Goal: Task Accomplishment & Management: Use online tool/utility

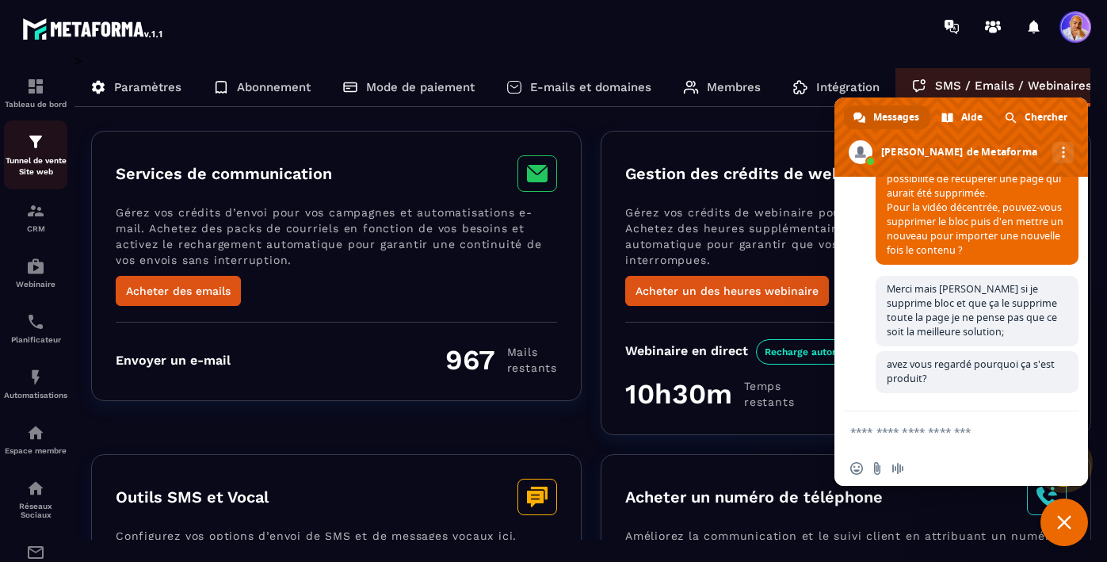
click at [35, 158] on p "Tunnel de vente Site web" at bounding box center [35, 166] width 63 height 22
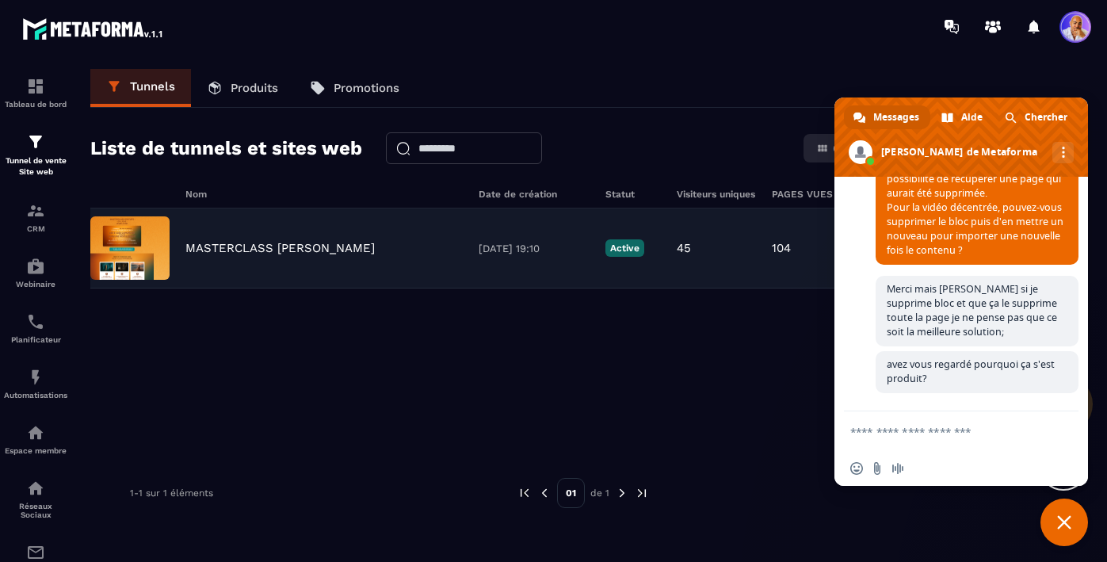
click at [238, 246] on p "MASTERCLASS [PERSON_NAME]" at bounding box center [279, 248] width 189 height 14
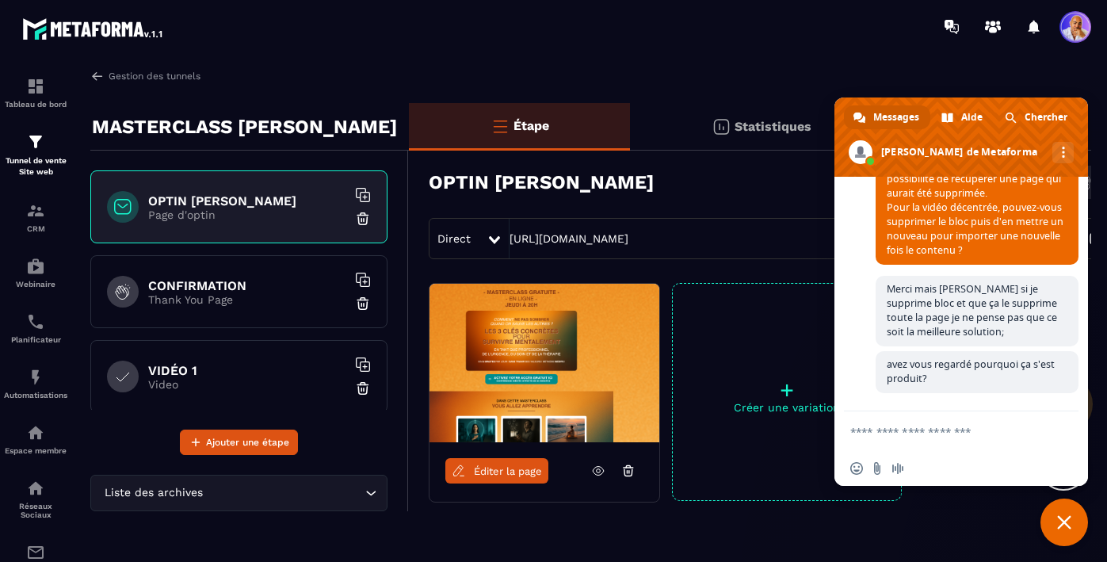
click at [292, 493] on input "Search for option" at bounding box center [283, 492] width 155 height 17
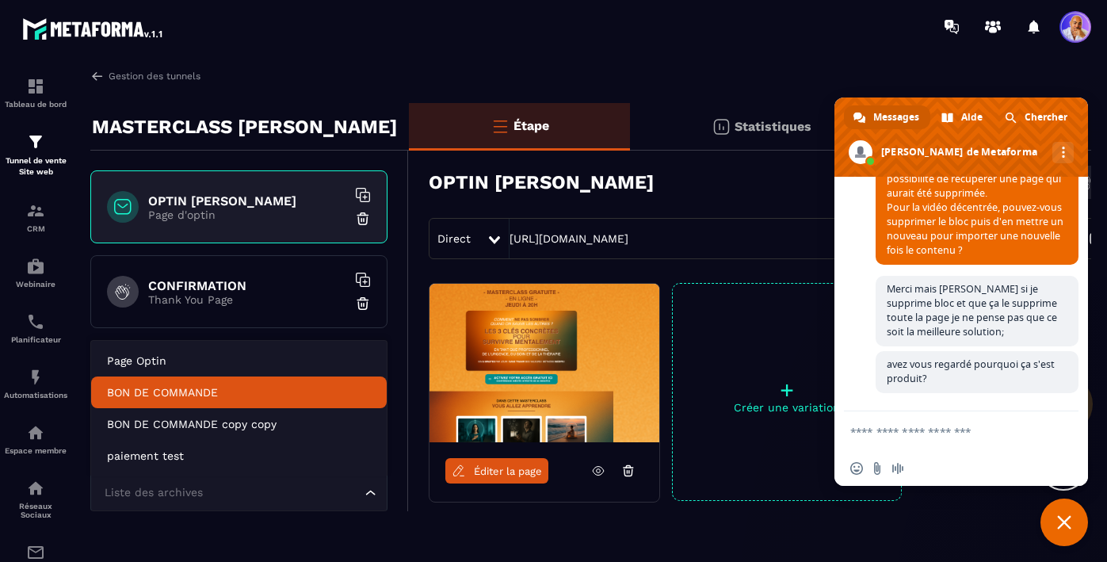
click at [194, 385] on p "BON DE COMMANDE" at bounding box center [239, 392] width 264 height 16
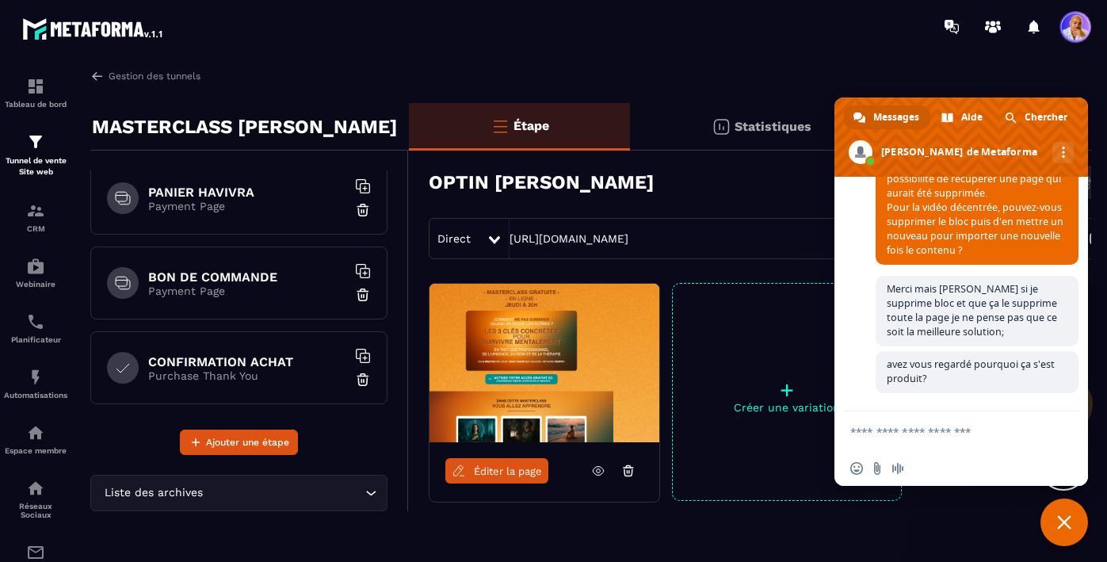
scroll to position [501, 0]
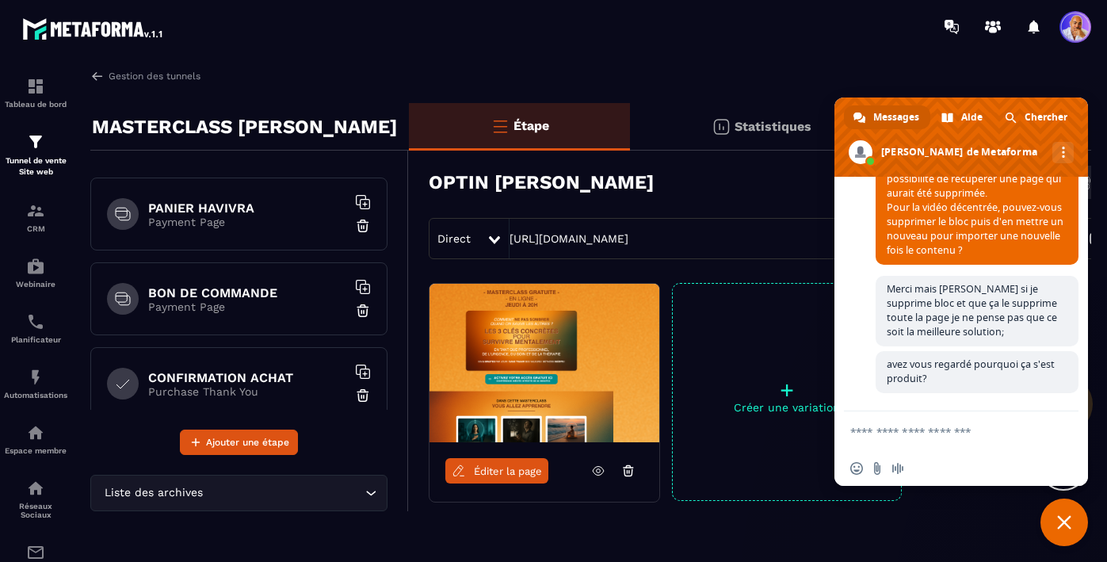
click at [260, 311] on p "Payment Page" at bounding box center [247, 306] width 198 height 13
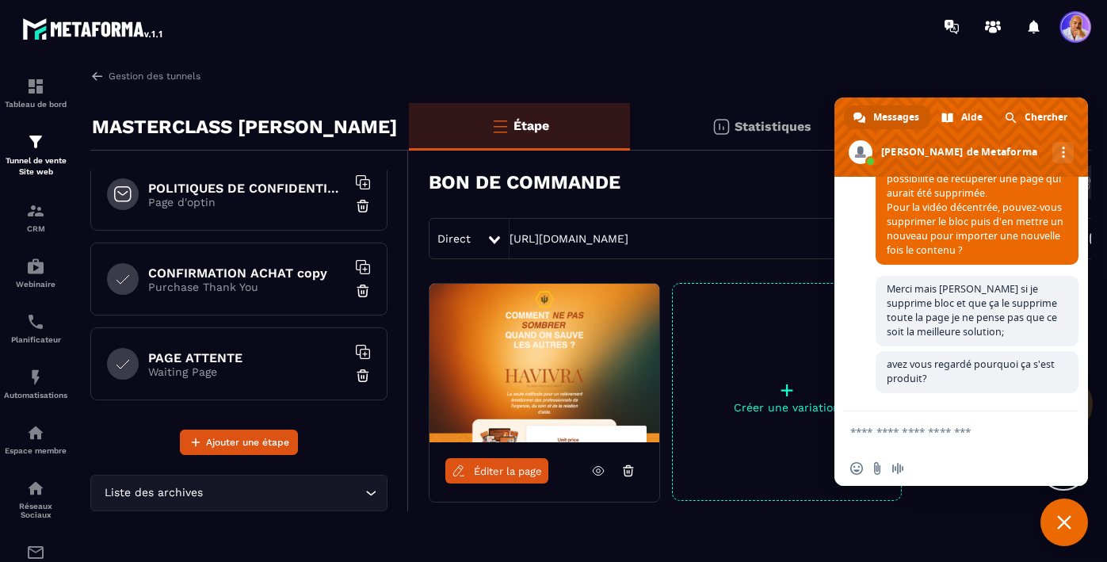
scroll to position [948, 0]
click at [260, 311] on div "CONFIRMATION ACHAT copy Purchase Thank You" at bounding box center [238, 276] width 297 height 73
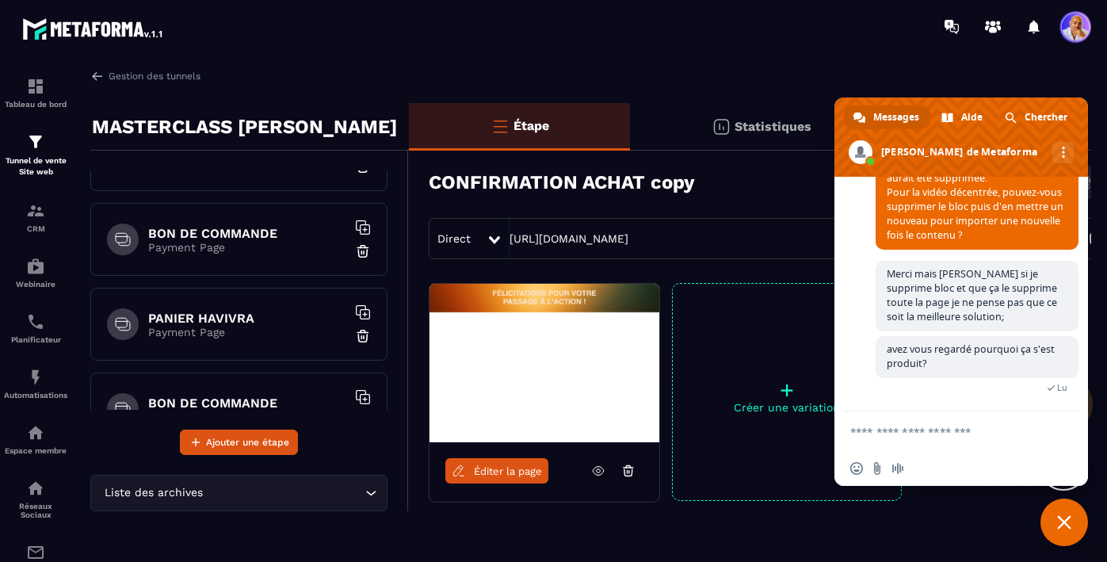
scroll to position [390, 0]
click at [262, 243] on p "Payment Page" at bounding box center [247, 248] width 198 height 13
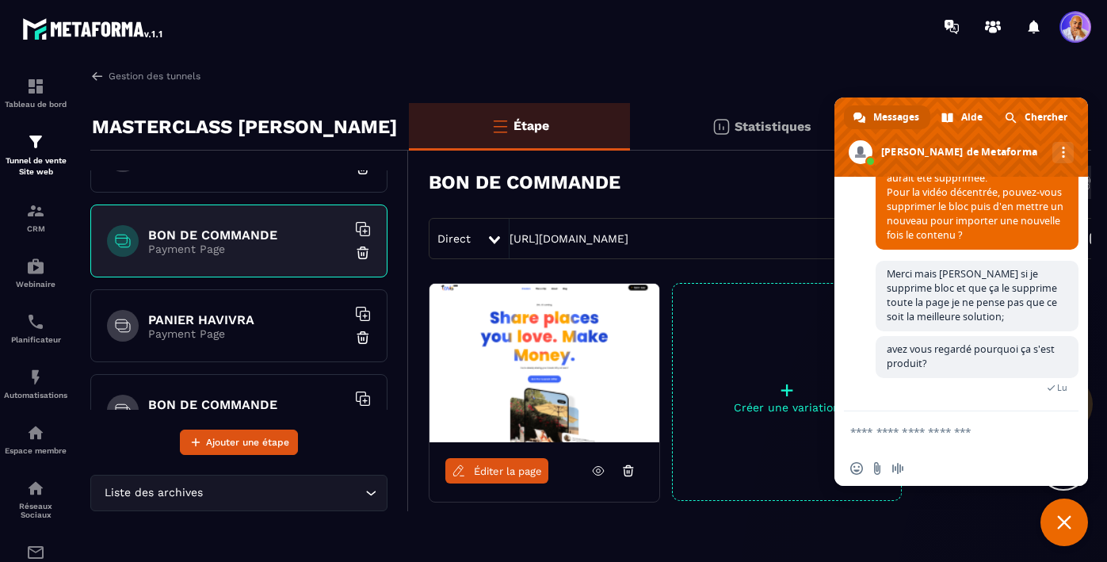
click at [506, 467] on span "Éditer la page" at bounding box center [508, 471] width 68 height 12
